Goal: Task Accomplishment & Management: Manage account settings

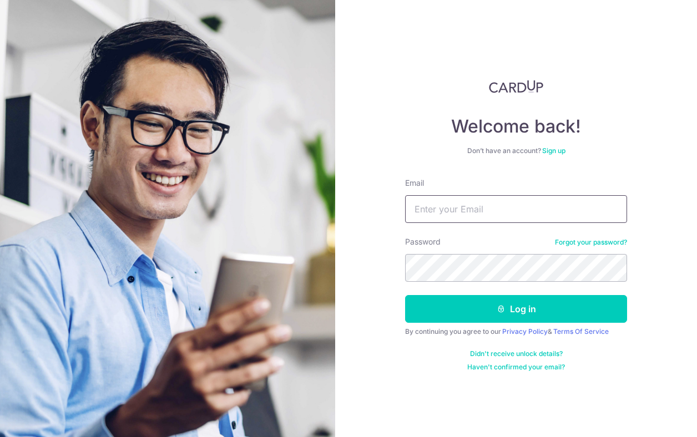
click at [447, 195] on div "Email" at bounding box center [516, 200] width 222 height 45
click at [452, 197] on input "Email" at bounding box center [516, 209] width 222 height 28
type input "[EMAIL_ADDRESS][DOMAIN_NAME]"
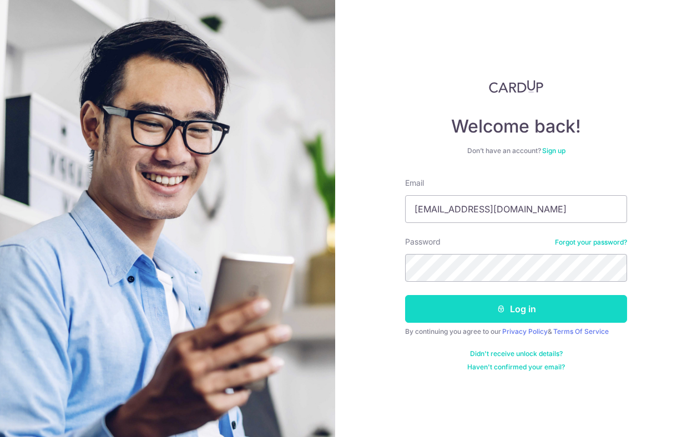
click at [585, 308] on button "Log in" at bounding box center [516, 309] width 222 height 28
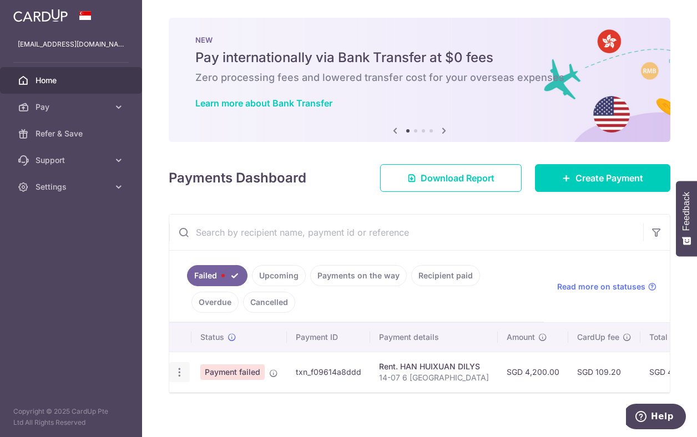
click at [185, 377] on div "Update payment" at bounding box center [179, 372] width 21 height 21
click at [175, 372] on icon "button" at bounding box center [180, 373] width 12 height 12
click at [209, 403] on span "Update payment" at bounding box center [238, 402] width 75 height 13
radio input "true"
type input "4,200.00"
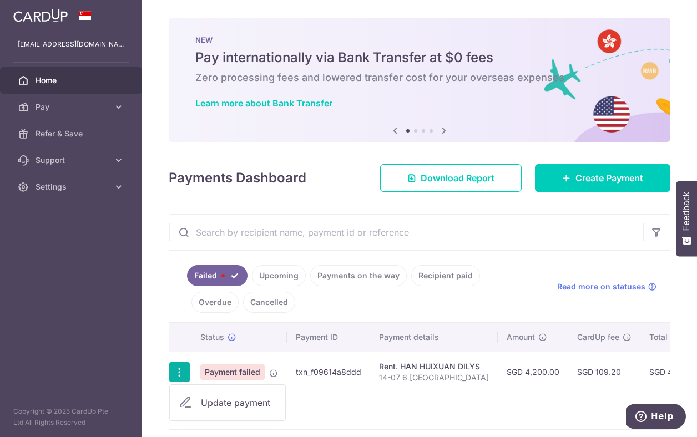
type input "14-07 6 [GEOGRAPHIC_DATA]"
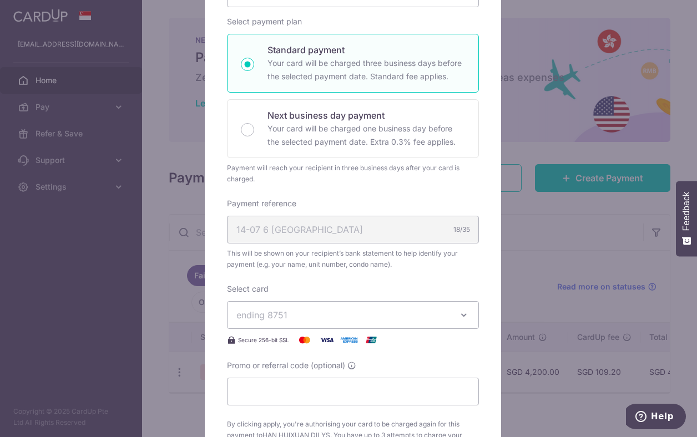
scroll to position [277, 0]
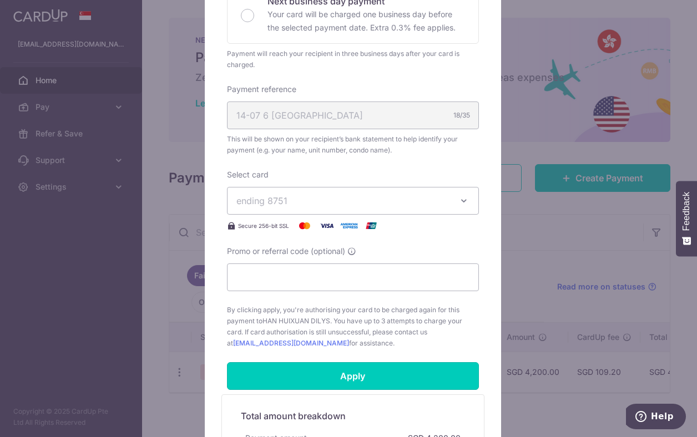
click at [325, 382] on input "Apply" at bounding box center [353, 376] width 252 height 28
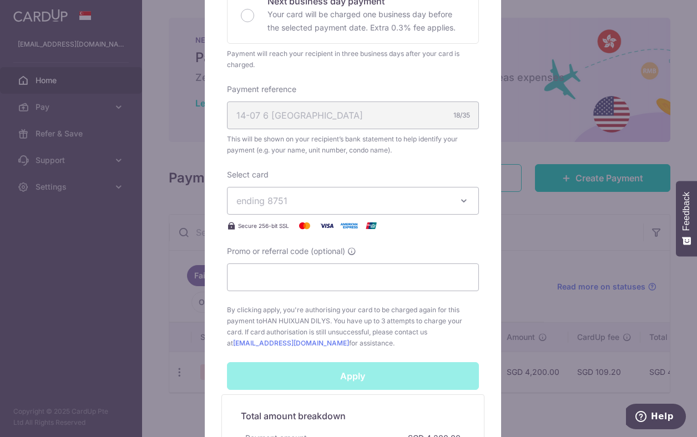
scroll to position [461, 0]
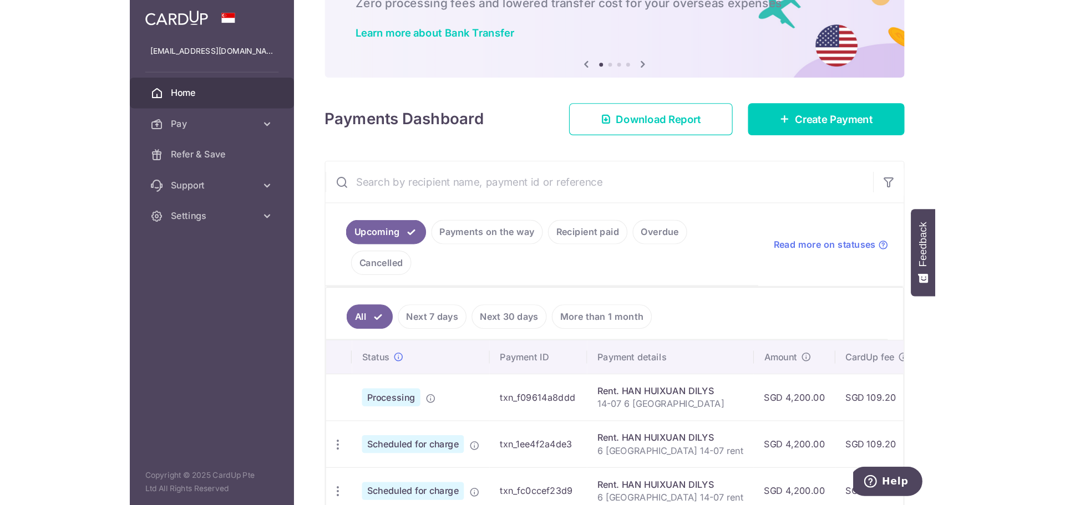
scroll to position [111, 0]
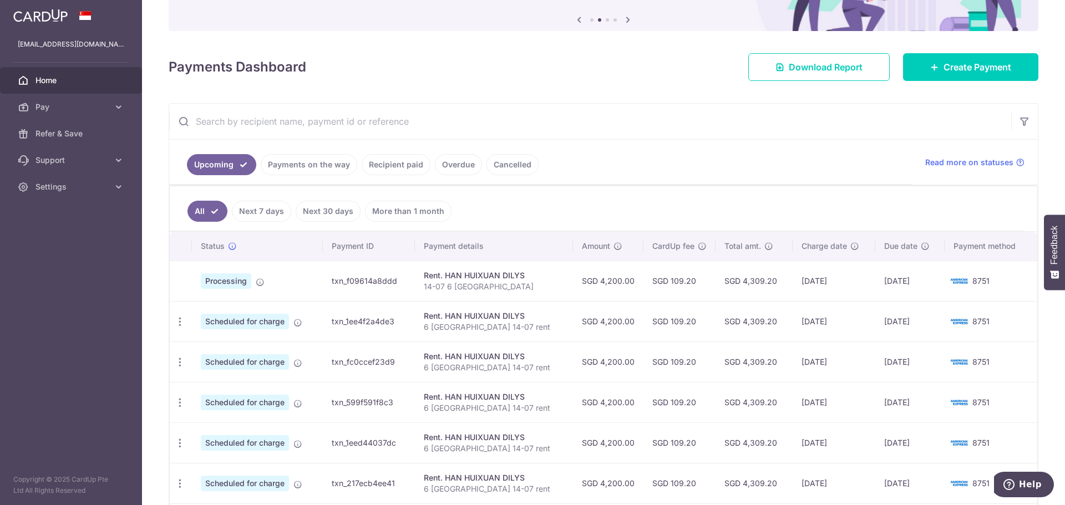
click at [312, 207] on link "Next 30 days" at bounding box center [328, 211] width 65 height 21
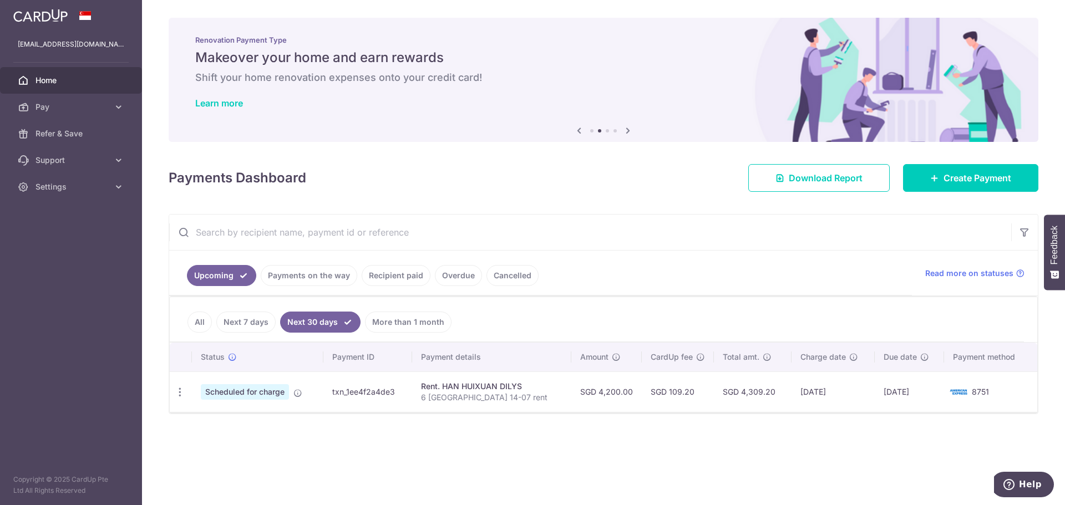
click at [195, 320] on link "All" at bounding box center [200, 322] width 24 height 21
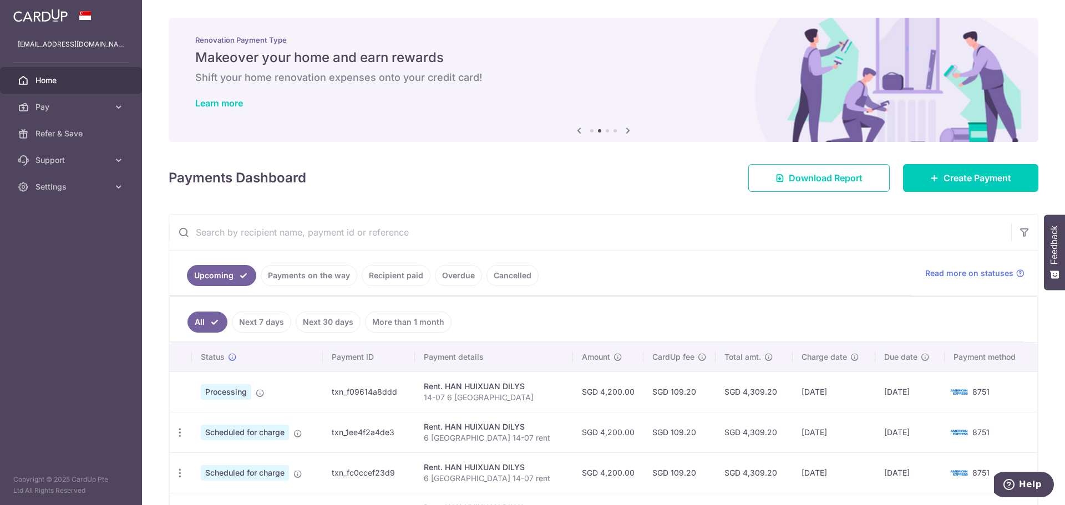
click at [319, 276] on link "Payments on the way" at bounding box center [309, 275] width 97 height 21
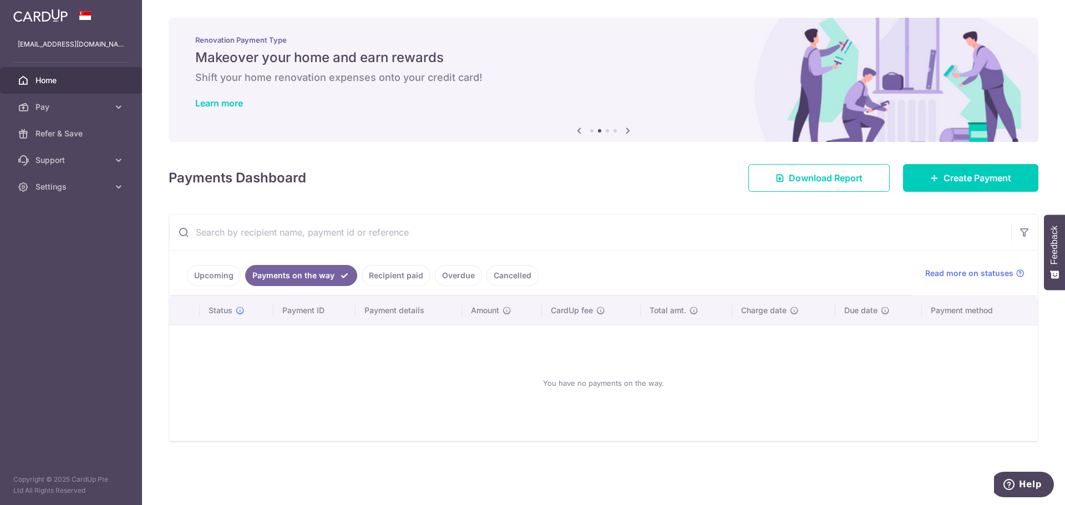
click at [230, 274] on link "Upcoming" at bounding box center [214, 275] width 54 height 21
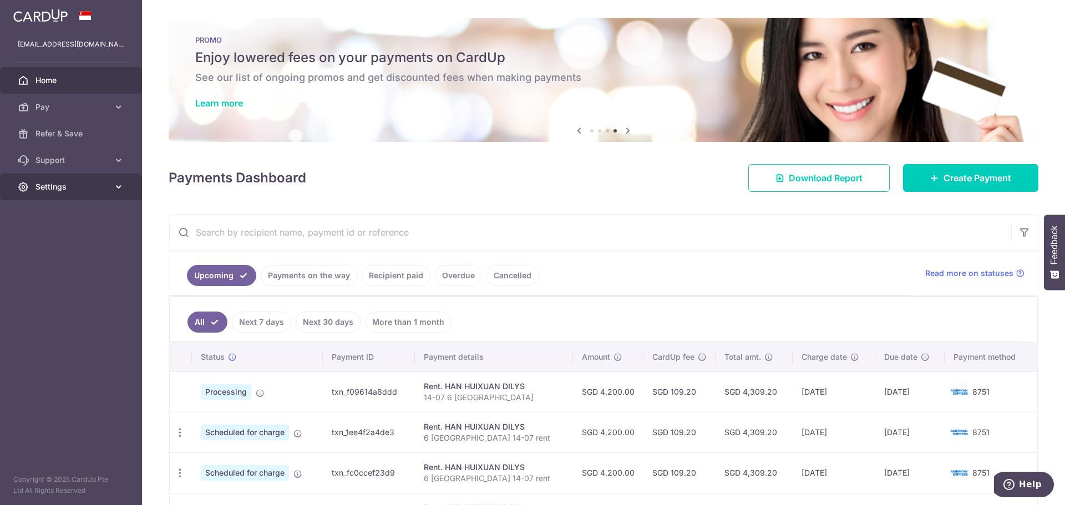
click at [59, 186] on span "Settings" at bounding box center [72, 186] width 73 height 11
click at [73, 242] on span "Logout" at bounding box center [72, 240] width 73 height 11
